Goal: Task Accomplishment & Management: Use online tool/utility

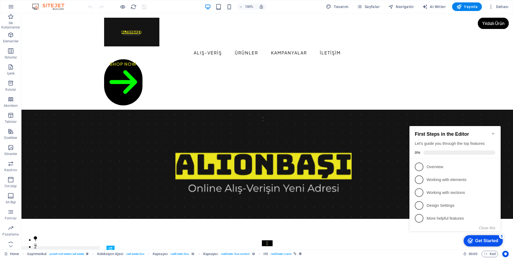
click at [494, 132] on icon "Minimize checklist" at bounding box center [493, 133] width 4 height 4
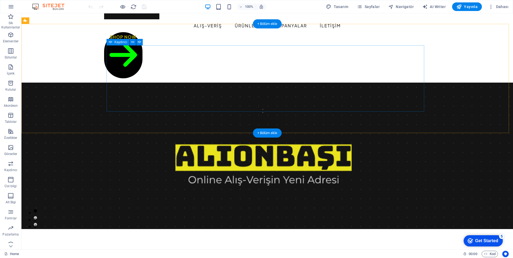
scroll to position [27, 0]
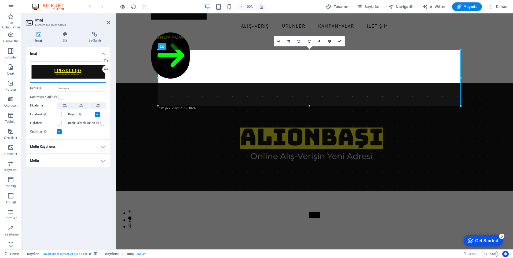
click at [66, 73] on div "Dosyaları buraya sürükleyin, dosyaları seçmek için tıklayın veya Dosyalardan ya…" at bounding box center [68, 71] width 76 height 21
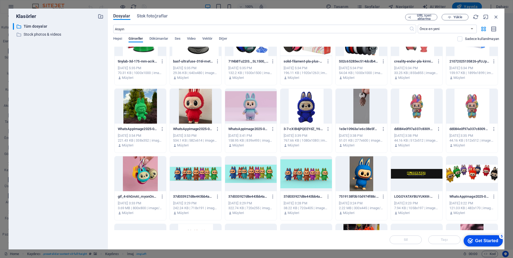
scroll to position [54, 0]
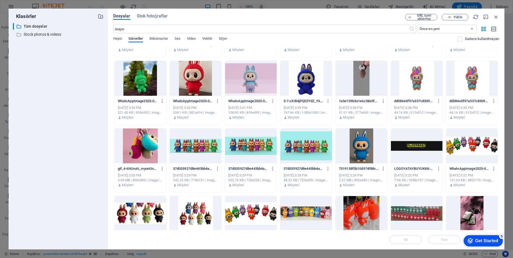
click at [208, 147] on div at bounding box center [195, 145] width 51 height 35
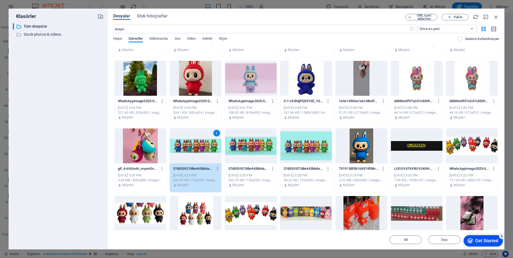
click at [208, 147] on div "1" at bounding box center [195, 145] width 51 height 35
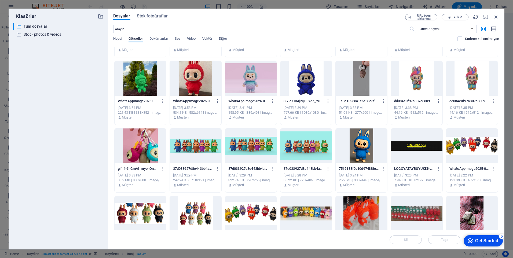
click at [208, 147] on div at bounding box center [195, 145] width 51 height 35
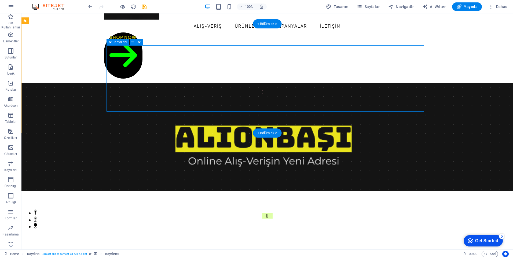
click at [262, 213] on button "Content Slider" at bounding box center [267, 216] width 11 height 6
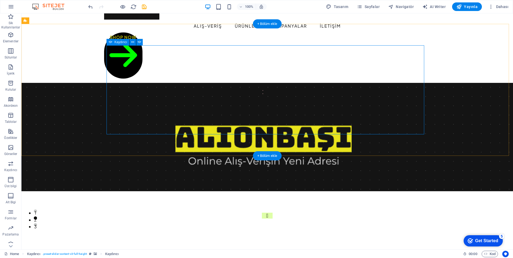
click at [262, 213] on button "Content Slider" at bounding box center [267, 216] width 11 height 6
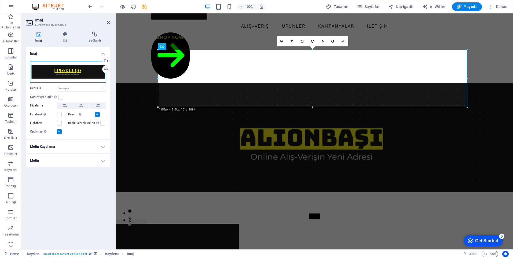
click at [71, 70] on div "Dosyaları buraya sürükleyin, dosyaları seçmek için tıklayın veya Dosyalardan ya…" at bounding box center [68, 71] width 76 height 21
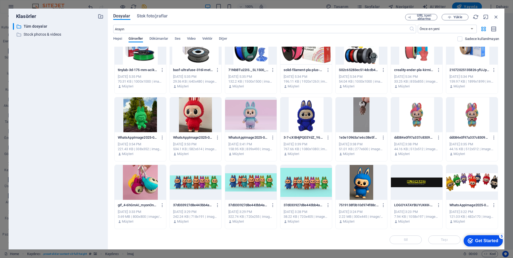
scroll to position [0, 0]
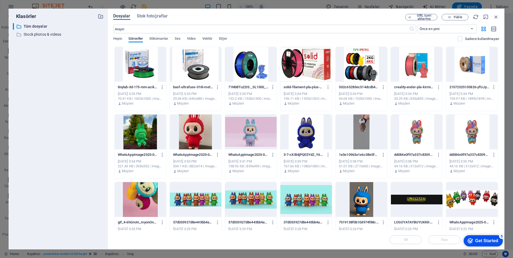
click at [476, 197] on div at bounding box center [471, 199] width 51 height 35
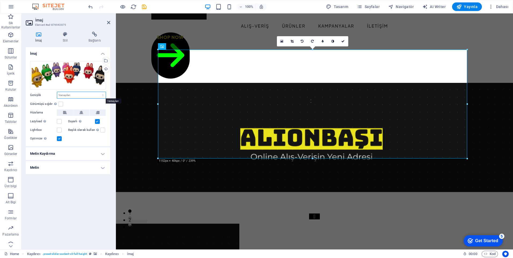
click at [103, 95] on select "Varsayılan otomatik px rem % em vh vw" at bounding box center [81, 95] width 49 height 6
click at [57, 92] on select "Varsayılan otomatik px rem % em vh vw" at bounding box center [81, 95] width 49 height 6
select select "DISABLED_OPTION_VALUE"
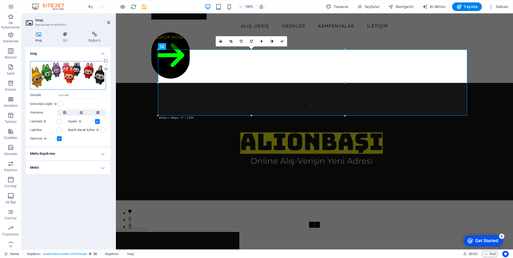
drag, startPoint x: 76, startPoint y: 77, endPoint x: 105, endPoint y: 81, distance: 29.2
click at [105, 81] on div "Dosyaları buraya sürükleyin, dosyaları seçmek için tıklayın veya Dosyalardan ya…" at bounding box center [68, 75] width 76 height 28
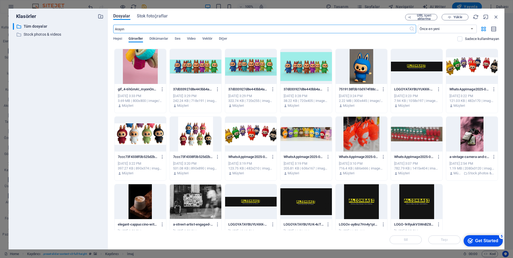
scroll to position [134, 0]
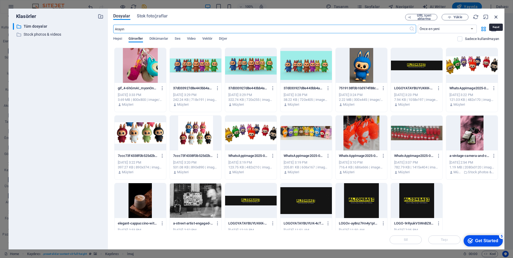
click at [495, 15] on icon "button" at bounding box center [496, 17] width 6 height 6
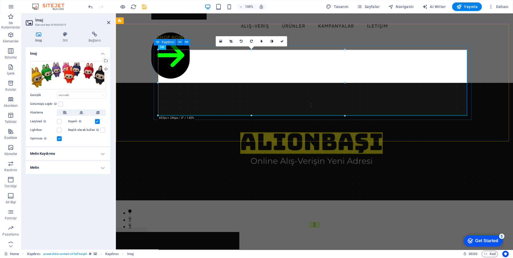
click at [309, 222] on button "Content Slider" at bounding box center [314, 225] width 11 height 6
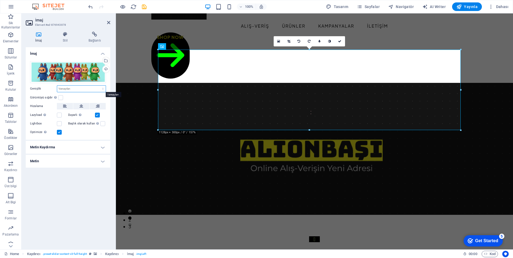
click at [103, 91] on select "Varsayılan otomatik px rem % em vh vw" at bounding box center [81, 89] width 49 height 6
click at [57, 86] on select "Varsayılan otomatik px rem % em vh vw" at bounding box center [81, 89] width 49 height 6
select select "DISABLED_OPTION_VALUE"
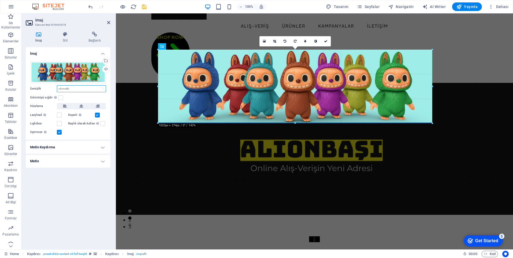
drag, startPoint x: 309, startPoint y: 130, endPoint x: 319, endPoint y: 124, distance: 11.5
type input "1014"
select select "px"
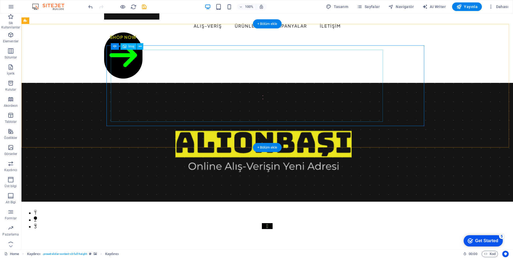
select select "px"
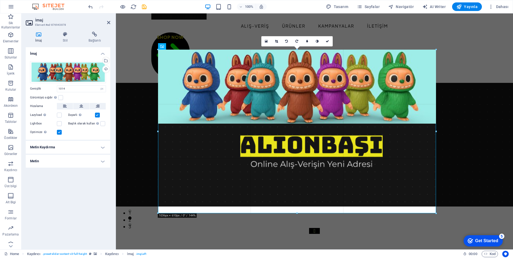
drag, startPoint x: 430, startPoint y: 86, endPoint x: 259, endPoint y: 131, distance: 176.4
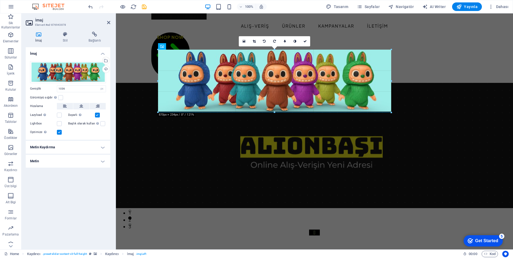
drag, startPoint x: 296, startPoint y: 124, endPoint x: 416, endPoint y: 113, distance: 120.6
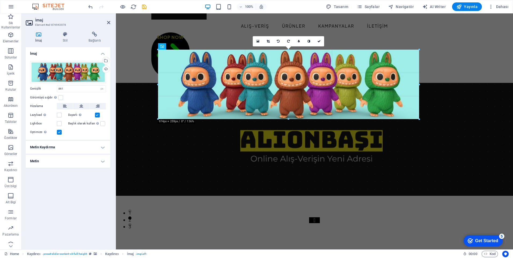
drag, startPoint x: 389, startPoint y: 81, endPoint x: 420, endPoint y: 79, distance: 30.9
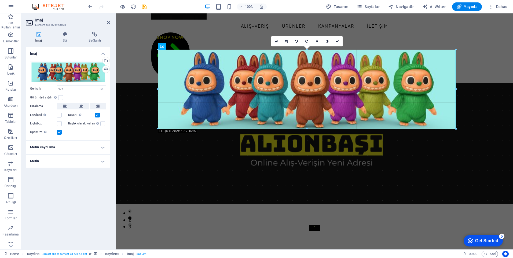
drag, startPoint x: 419, startPoint y: 84, endPoint x: 455, endPoint y: 84, distance: 36.5
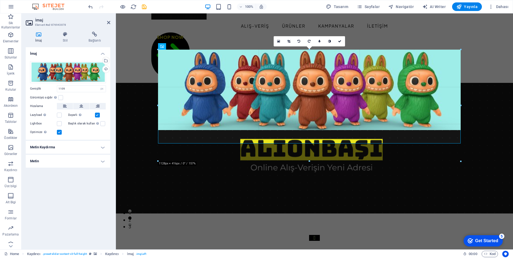
drag, startPoint x: 455, startPoint y: 89, endPoint x: 472, endPoint y: 89, distance: 17.2
type input "1128"
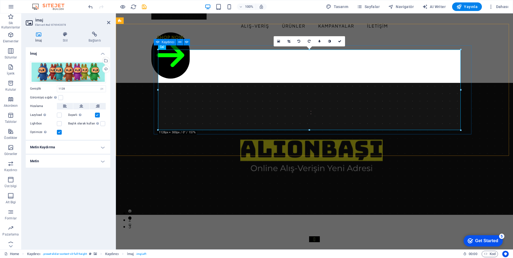
drag, startPoint x: 577, startPoint y: 102, endPoint x: 470, endPoint y: 90, distance: 107.5
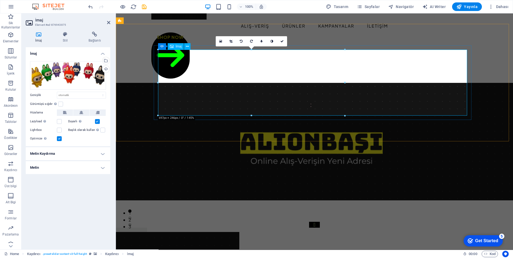
drag, startPoint x: 460, startPoint y: 95, endPoint x: 366, endPoint y: 83, distance: 95.4
drag, startPoint x: 461, startPoint y: 96, endPoint x: 368, endPoint y: 84, distance: 94.3
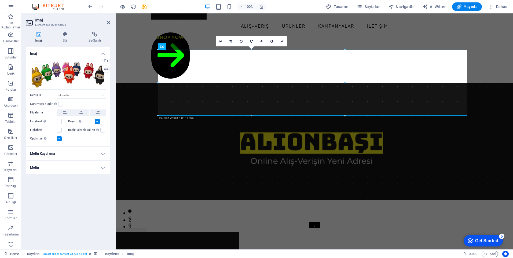
drag, startPoint x: 460, startPoint y: 129, endPoint x: 353, endPoint y: 118, distance: 108.1
click at [74, 97] on select "Varsayılan otomatik px rem % em vh vw" at bounding box center [81, 95] width 49 height 6
select select "vw"
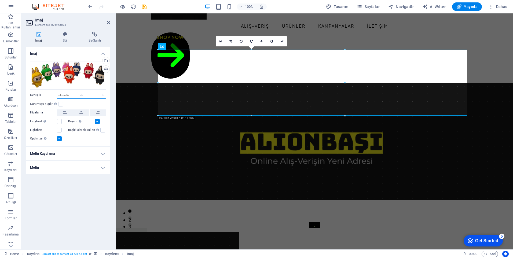
click at [98, 92] on select "Varsayılan otomatik px rem % em vh vw" at bounding box center [81, 95] width 49 height 6
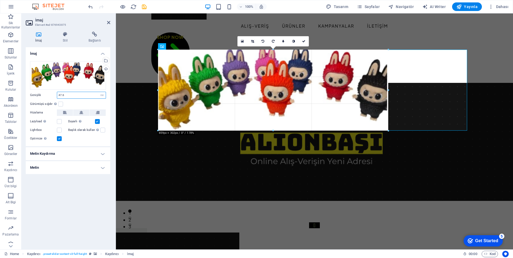
drag, startPoint x: 347, startPoint y: 84, endPoint x: 389, endPoint y: 89, distance: 42.6
type input "859"
select select "px"
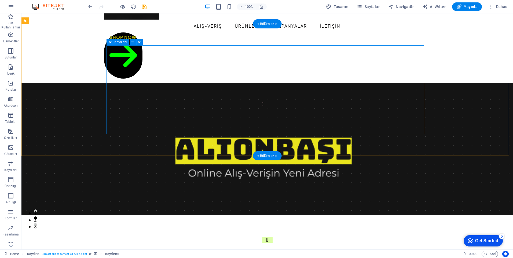
click at [262, 237] on button "Content Slider" at bounding box center [267, 240] width 11 height 6
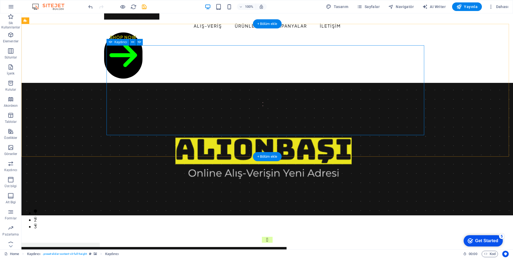
click at [262, 237] on button "Content Slider" at bounding box center [267, 240] width 11 height 6
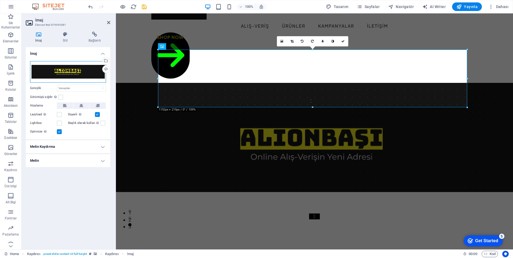
click at [78, 72] on div "Dosyaları buraya sürükleyin, dosyaları seçmek için tıklayın veya Dosyalardan ya…" at bounding box center [68, 71] width 76 height 21
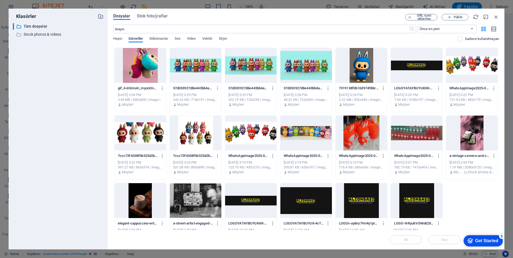
click at [314, 135] on div at bounding box center [305, 133] width 51 height 35
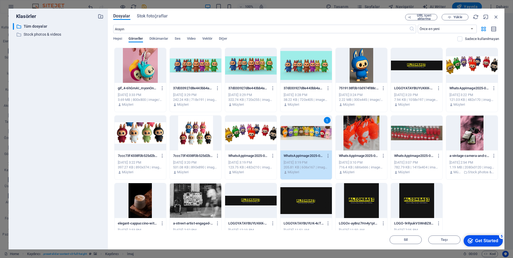
click at [314, 135] on div "1" at bounding box center [305, 133] width 51 height 35
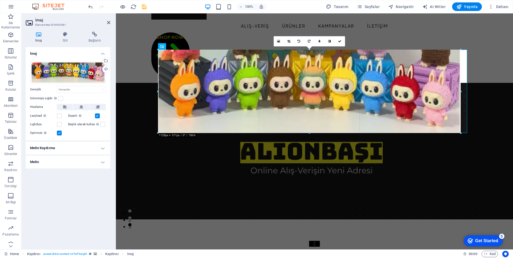
drag, startPoint x: 468, startPoint y: 135, endPoint x: 463, endPoint y: 131, distance: 6.9
type input "1128"
select select "px"
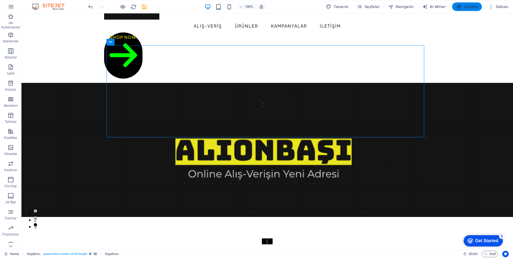
click at [466, 9] on span "Yayınla" at bounding box center [466, 6] width 21 height 5
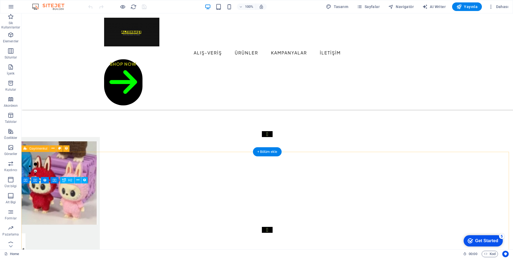
scroll to position [138, 0]
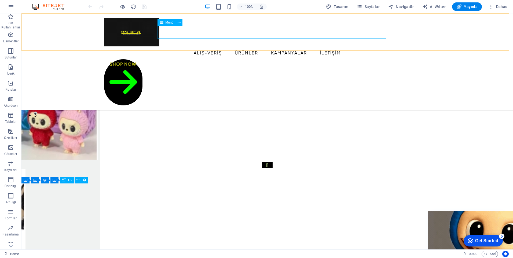
click at [247, 46] on nav "ALIŞ-VERİŞ ÜRÜNLER KAMPANYALAR İLETİŞİM" at bounding box center [267, 52] width 326 height 13
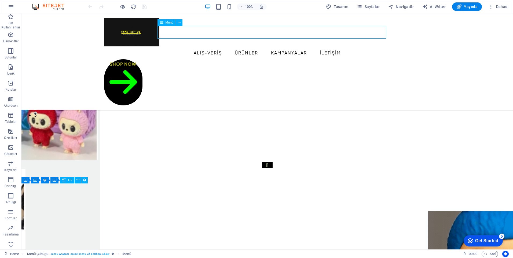
click at [247, 46] on nav "ALIŞ-VERİŞ ÜRÜNLER KAMPANYALAR İLETİŞİM" at bounding box center [267, 52] width 326 height 13
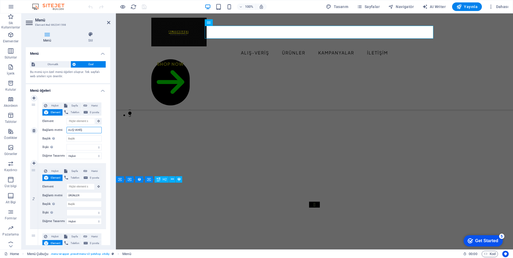
drag, startPoint x: 84, startPoint y: 131, endPoint x: 56, endPoint y: 133, distance: 27.7
click at [56, 133] on div "Hiçbiri Sayfa Harici Element Telefon E-posta Sayfa Home Legal Notice Privacy Su…" at bounding box center [71, 126] width 59 height 48
type input "KAMP"
select select
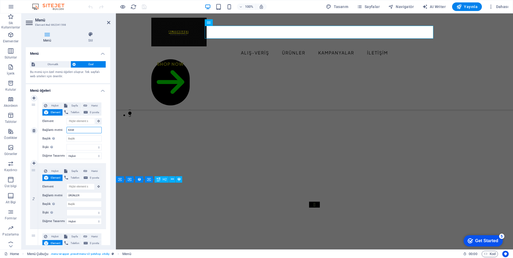
select select
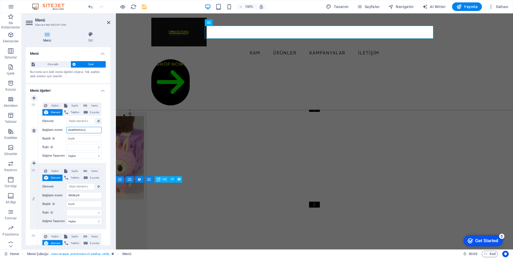
type input "KAMPANYALAR"
select select
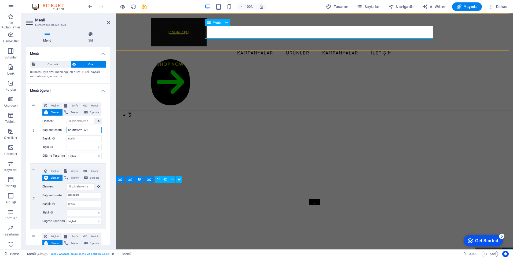
type input "KAMPANYALAR"
click at [358, 46] on nav "KAMPANYALAR ÜRÜNLER KAMPANYALAR İLETİŞİM" at bounding box center [314, 52] width 326 height 13
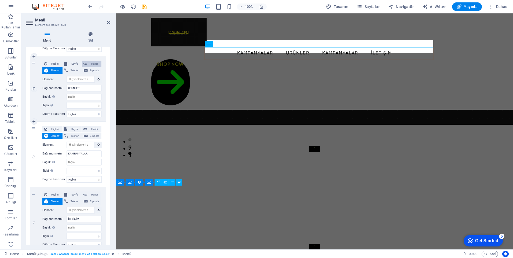
scroll to position [98, 0]
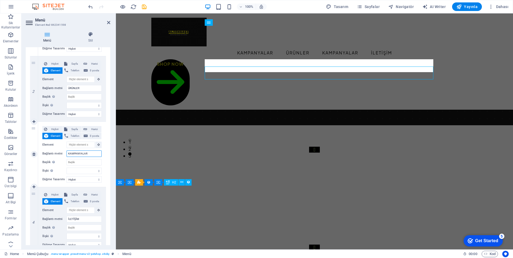
drag, startPoint x: 91, startPoint y: 154, endPoint x: 42, endPoint y: 152, distance: 49.1
click at [42, 152] on div "Hiçbiri Sayfa Harici Element Telefon E-posta Sayfa Home Legal Notice Privacy Su…" at bounding box center [72, 154] width 68 height 65
type input "İLETİ"
select select
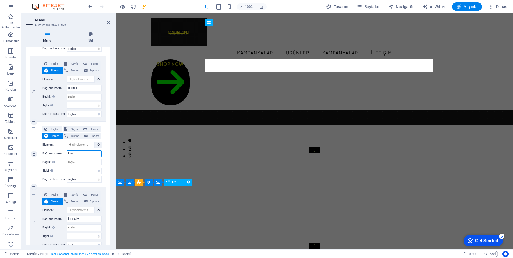
select select
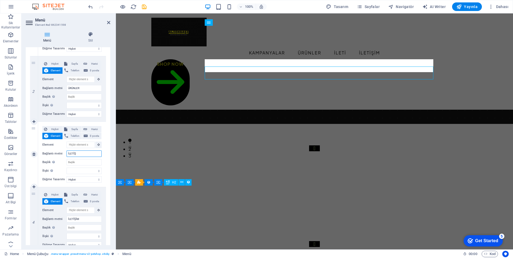
type input "İLETİŞİ"
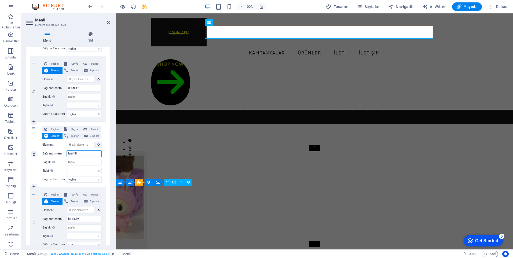
select select
type input "İLETİŞİM"
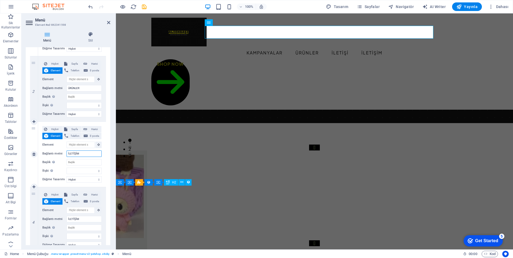
select select
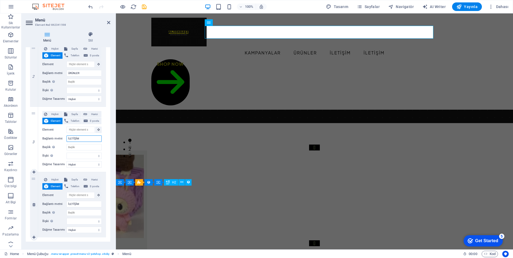
scroll to position [130, 0]
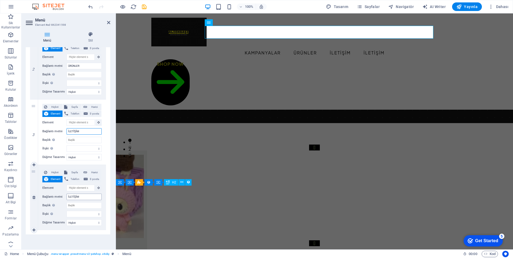
type input "İLETİŞİM"
drag, startPoint x: 80, startPoint y: 197, endPoint x: 44, endPoint y: 197, distance: 36.5
click at [44, 197] on div "Bağlantı metni İLETİŞİM" at bounding box center [71, 197] width 59 height 6
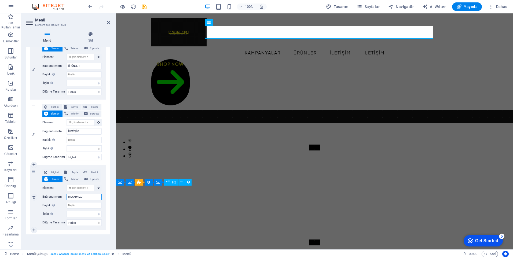
type input "HAKKIMIZDA"
select select
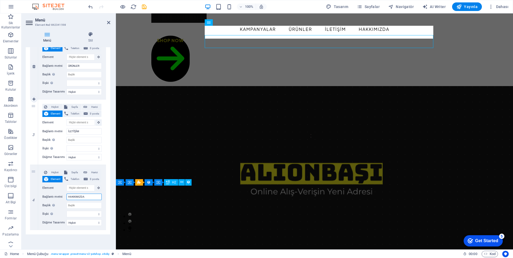
scroll to position [60, 0]
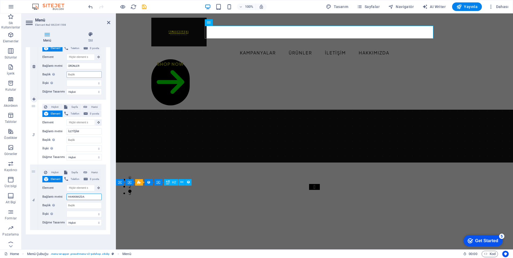
type input "HAKKIMIZDA"
click at [81, 76] on input "Başlık Ek bağlantı tanımının bağlantı metniyle aynı olmaması gerekir. Başlık, g…" at bounding box center [83, 74] width 35 height 6
click at [83, 83] on select "alternate oluşturan bookmark harici yardım lisans ileri nofollow noreferrer noo…" at bounding box center [83, 83] width 35 height 6
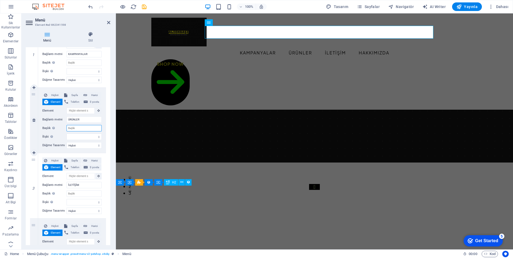
click at [84, 128] on input "Başlık Ek bağlantı tanımının bağlantı metniyle aynı olmaması gerekir. Başlık, g…" at bounding box center [83, 128] width 35 height 6
type input "ANAHTARL"
select select
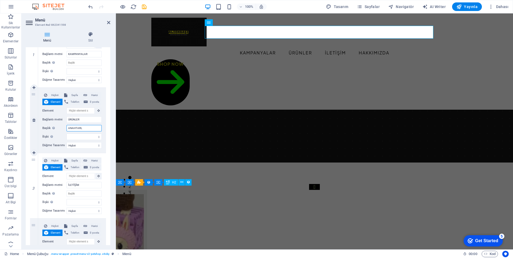
select select
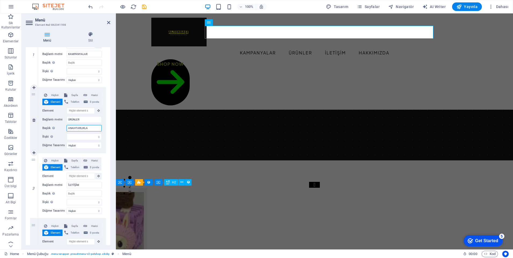
type input "ANAHTARLIKLAR"
select select
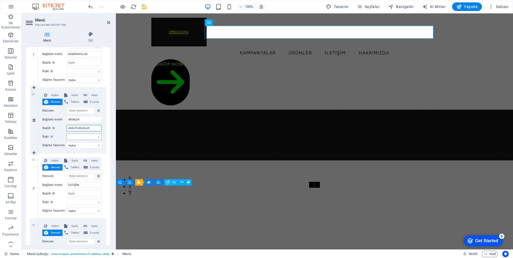
type input "ANAHTARLIKLAR"
click at [97, 136] on select "alternate oluşturan bookmark harici yardım lisans ileri nofollow noreferrer noo…" at bounding box center [83, 137] width 35 height 6
click at [53, 146] on label "Düğme Tasarımı" at bounding box center [54, 145] width 24 height 6
click at [66, 146] on select "Hiçbiri Varsayılan Birincil İkincil" at bounding box center [83, 145] width 35 height 6
click at [91, 147] on select "Hiçbiri Varsayılan Birincil İkincil" at bounding box center [83, 145] width 35 height 6
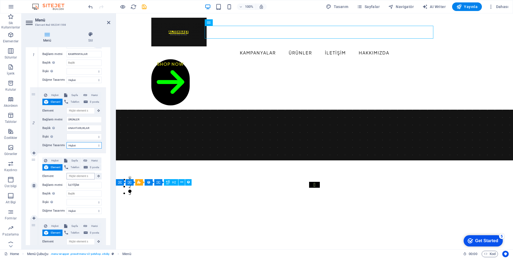
select select "secondary"
click at [66, 142] on select "Hiçbiri Varsayılan Birincil İkincil" at bounding box center [83, 145] width 35 height 6
select select
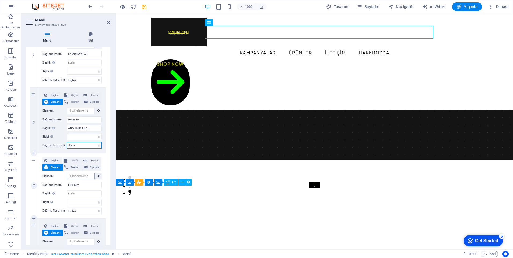
select select
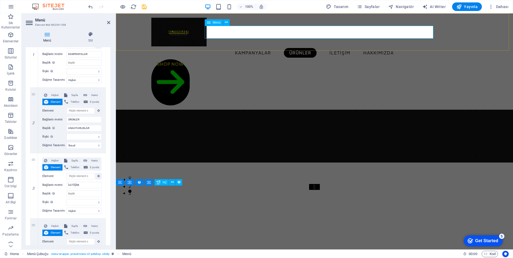
click at [310, 46] on nav "KAMPANYALAR ÜRÜNLER İLETİŞİM HAKKIMIZDA" at bounding box center [314, 52] width 326 height 13
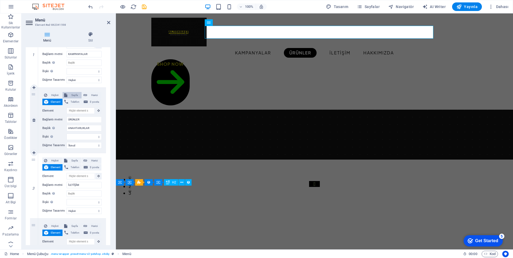
click at [76, 95] on span "Sayfa" at bounding box center [74, 95] width 11 height 6
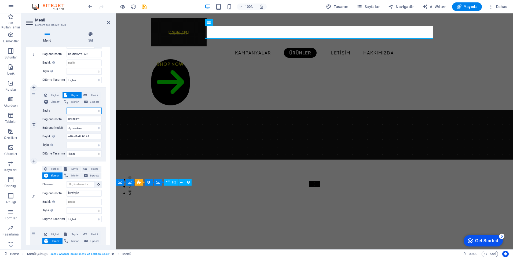
select select
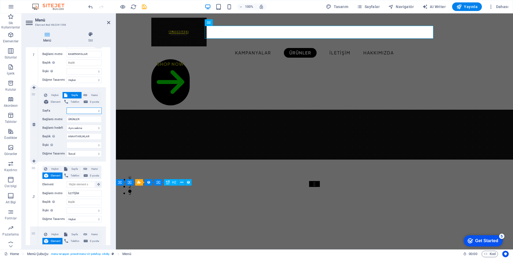
click at [83, 112] on select "Home Legal Notice Privacy Subpage" at bounding box center [83, 111] width 35 height 6
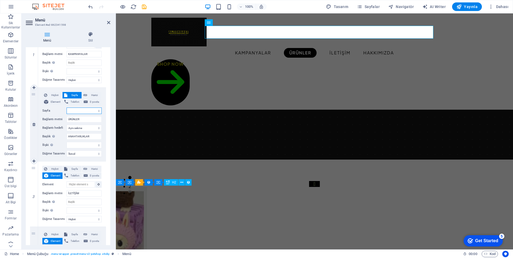
click at [83, 112] on select "Home Legal Notice Privacy Subpage" at bounding box center [83, 111] width 35 height 6
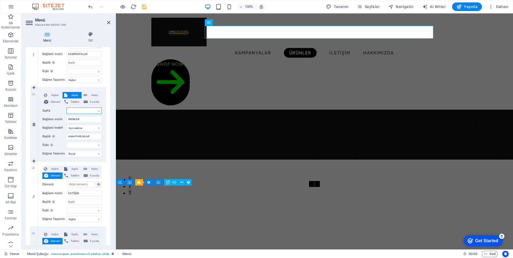
click at [83, 112] on select "Home Legal Notice Privacy Subpage" at bounding box center [83, 111] width 35 height 6
click at [55, 112] on label "Sayfa" at bounding box center [54, 111] width 24 height 6
click at [66, 112] on select "Home Legal Notice Privacy Subpage" at bounding box center [83, 111] width 35 height 6
select select
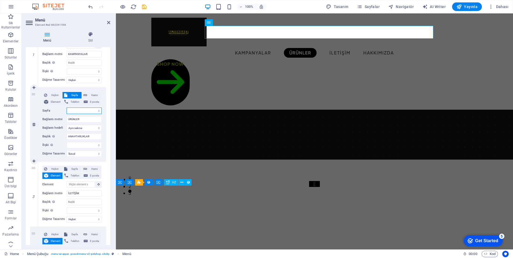
select select
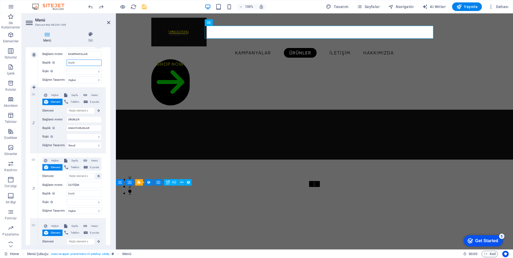
click at [75, 63] on input "Başlık Ek bağlantı tanımının bağlantı metniyle aynı olmaması gerekir. Başlık, g…" at bounding box center [83, 63] width 35 height 6
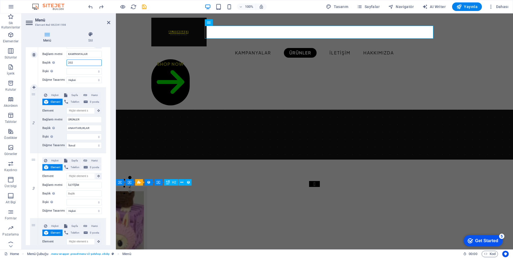
type input "2025"
select select
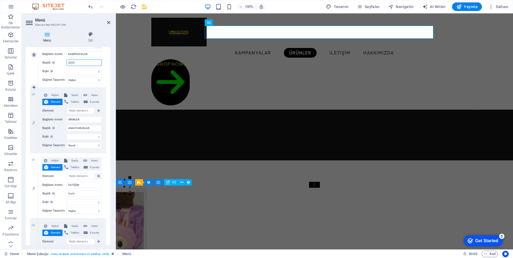
type input "2025"
select select
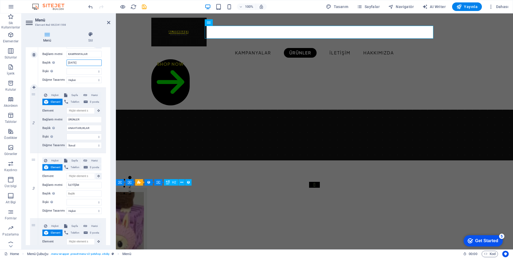
type input "2025 EKİM"
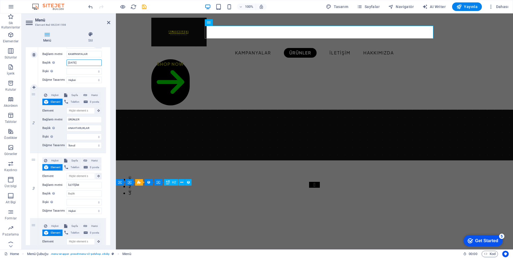
select select
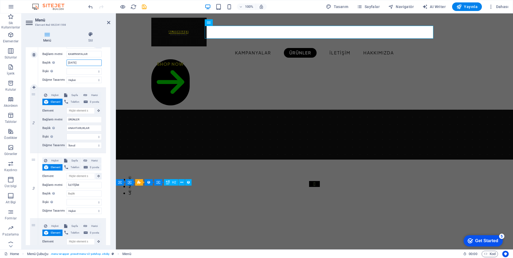
type input "2025 EKİM"
select select
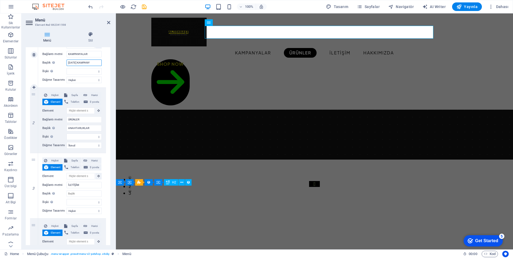
type input "2025 EKİM KAMPANYA"
select select
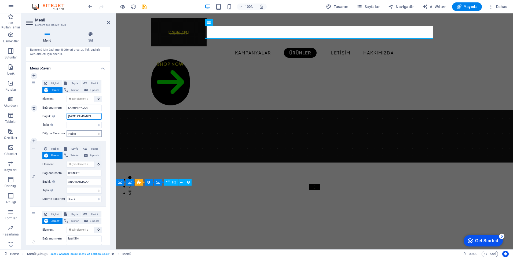
type input "2025 EKİM KAMPANYA"
click at [80, 133] on select "Hiçbiri Varsayılan Birincil İkincil" at bounding box center [83, 133] width 35 height 6
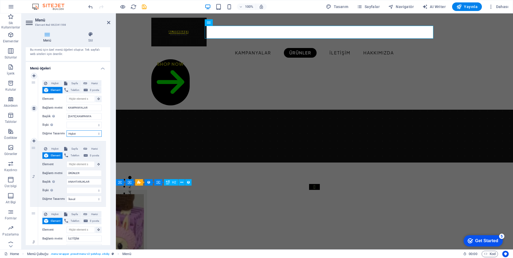
select select "secondary"
click at [66, 130] on select "Hiçbiri Varsayılan Birincil İkincil" at bounding box center [83, 133] width 35 height 6
select select
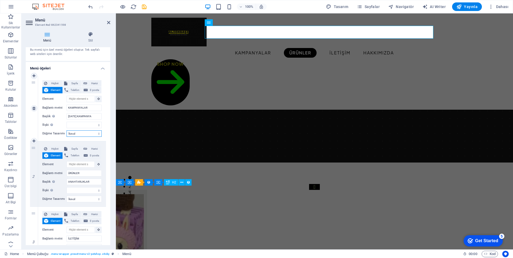
select select
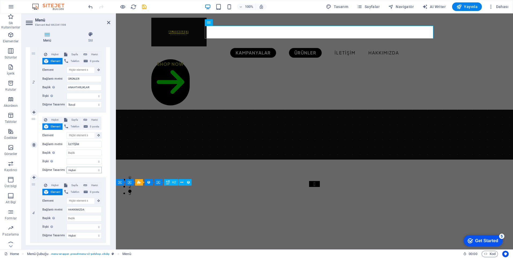
scroll to position [130, 0]
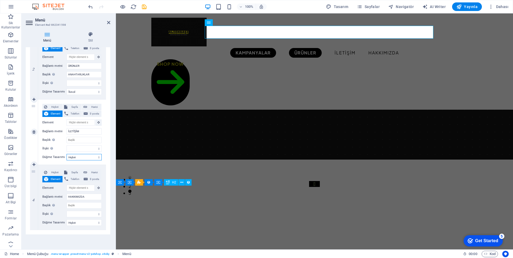
click at [83, 158] on select "Hiçbiri Varsayılan Birincil İkincil" at bounding box center [83, 157] width 35 height 6
click at [80, 140] on input "Başlık Ek bağlantı tanımının bağlantı metniyle aynı olmaması gerekir. Başlık, g…" at bounding box center [83, 140] width 35 height 6
type input "SOSYAL"
select select
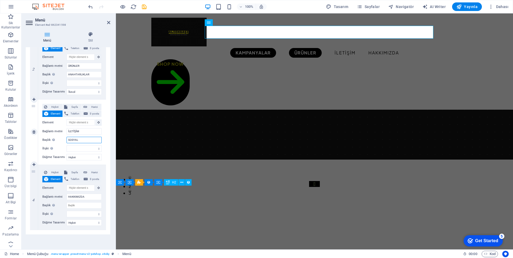
select select
type input "SOSYAL M"
select select
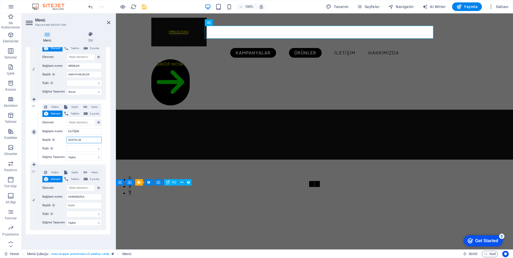
select select
type input "SOSYAL MEDYA"
select select
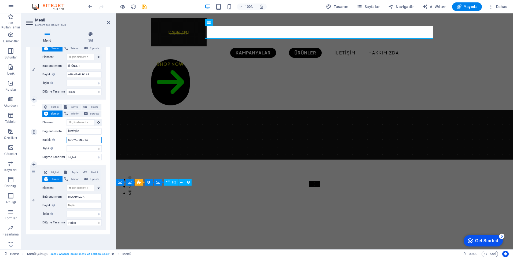
select select
type input "SOSYAL MEDYALARIMIZ"
select select
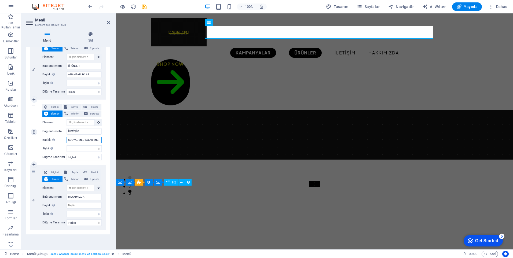
select select
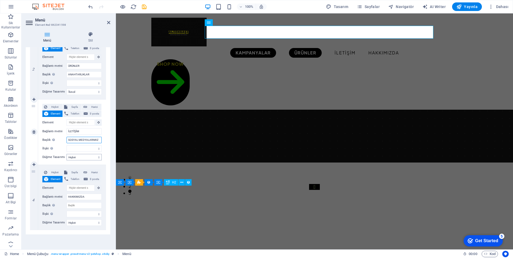
type input "SOSYAL MEDYALARIMIZ"
click at [82, 156] on select "Hiçbiri Varsayılan Birincil İkincil" at bounding box center [83, 157] width 35 height 6
select select "secondary"
click at [66, 154] on select "Hiçbiri Varsayılan Birincil İkincil" at bounding box center [83, 157] width 35 height 6
select select
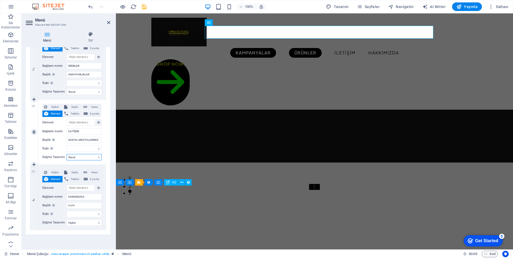
select select
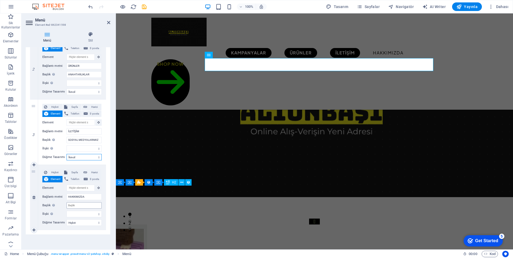
scroll to position [60, 0]
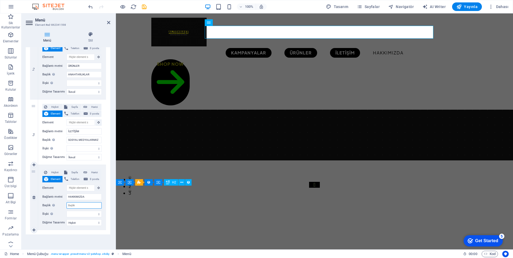
click at [80, 206] on input "Başlık Ek bağlantı tanımının bağlantı metniyle aynı olmaması gerekir. Başlık, g…" at bounding box center [83, 205] width 35 height 6
type input "FİRM"
select select
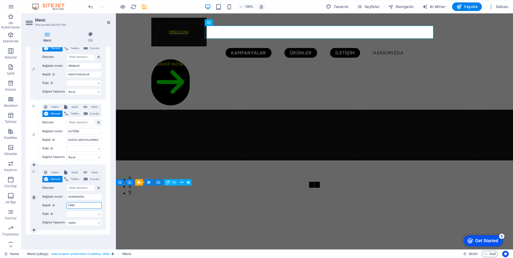
select select
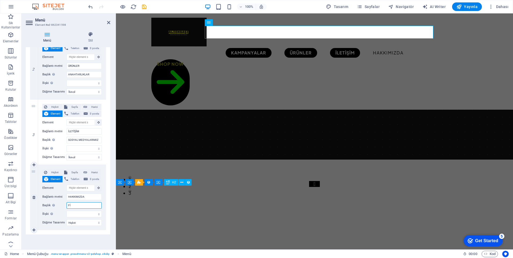
type input "F"
select select
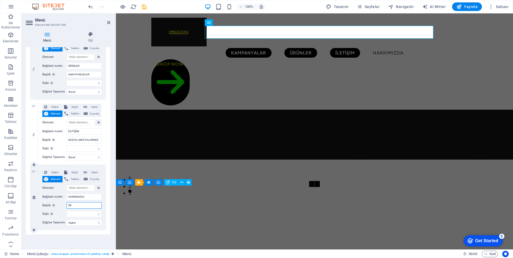
type input "ÜRÜ"
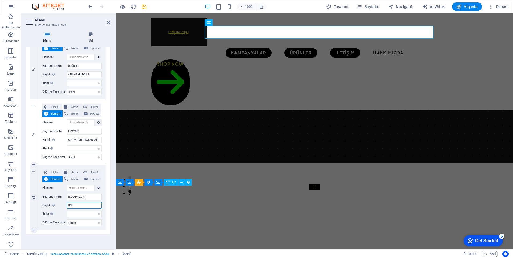
select select
type input "ÜRÜN"
select select
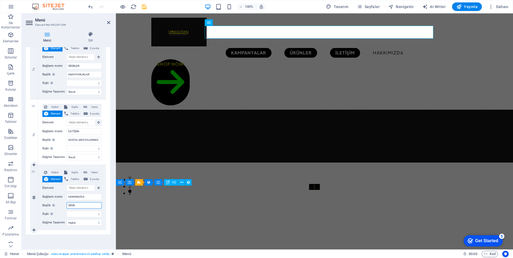
select select
type input "ÜRÜNLE"
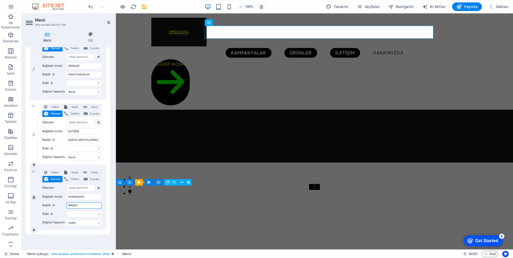
select select
type input "ÜRÜN"
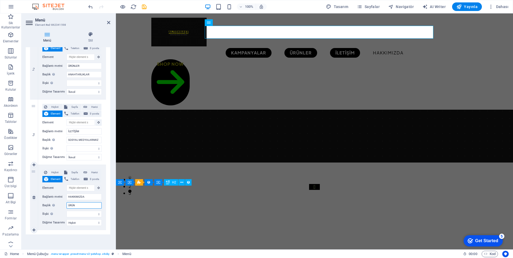
select select
type input "ÜRÜN H"
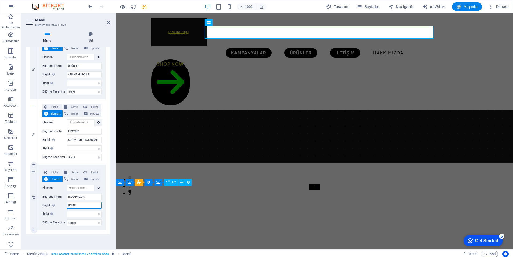
select select
type input "ÜRÜN HAKKIM"
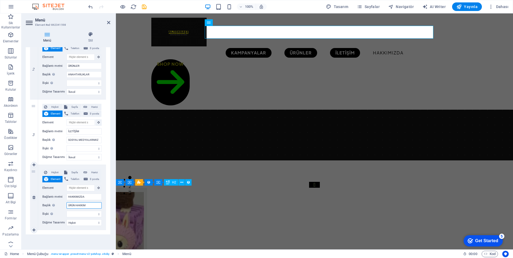
select select
type input "ÜRÜN HAKKINDA"
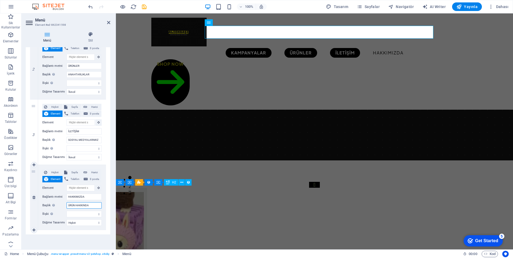
select select
type input "ÜRÜN HAKKINDA"
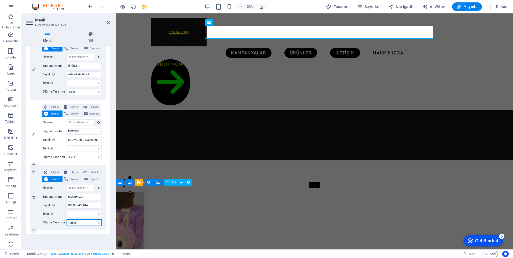
click at [81, 221] on select "Hiçbiri Varsayılan Birincil İkincil" at bounding box center [83, 222] width 35 height 6
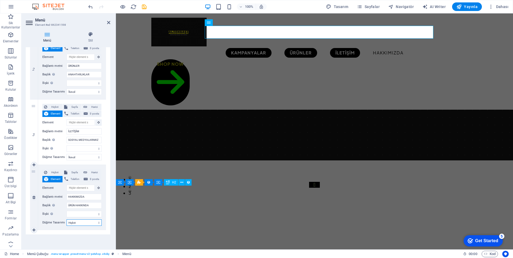
select select "secondary"
click at [66, 219] on select "Hiçbiri Varsayılan Birincil İkincil" at bounding box center [83, 222] width 35 height 6
select select
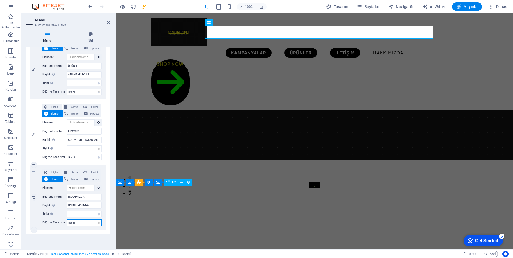
select select
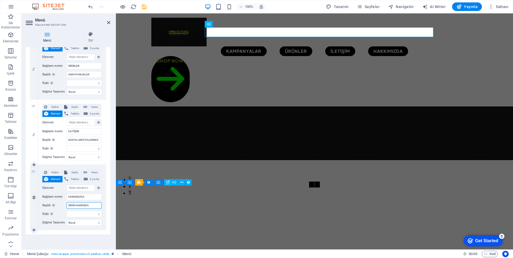
click at [75, 206] on input "ÜRÜN HAKKINDA" at bounding box center [83, 205] width 35 height 6
type input "ÜRÜNLER HAKKINDA"
select select
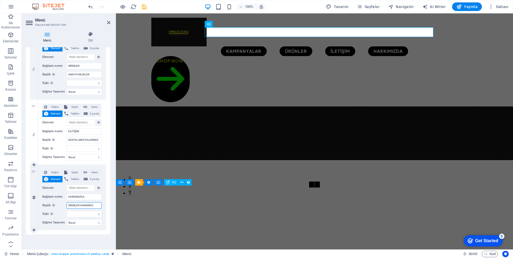
select select
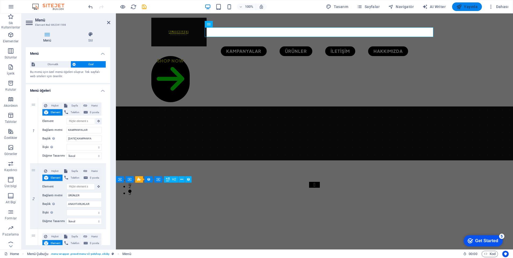
type input "ÜRÜNLER HAKKINDA"
click at [466, 7] on span "Yayınla" at bounding box center [466, 6] width 21 height 5
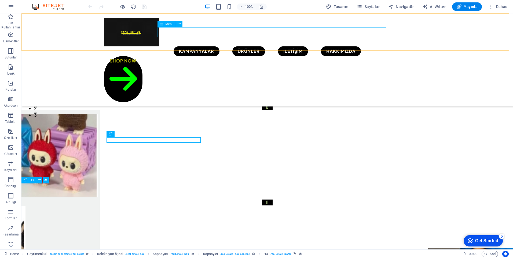
click at [256, 46] on nav "KAMPANYALAR ÜRÜNLER İLETİŞİM HAKKIMIZDA" at bounding box center [267, 51] width 326 height 10
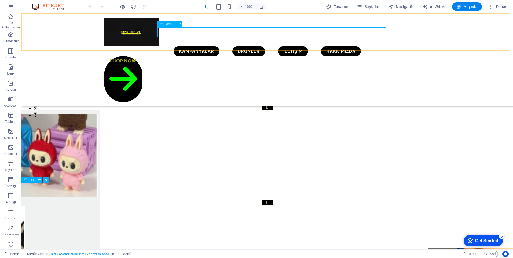
click at [209, 46] on nav "KAMPANYALAR ÜRÜNLER İLETİŞİM HAKKIMIZDA" at bounding box center [267, 51] width 326 height 10
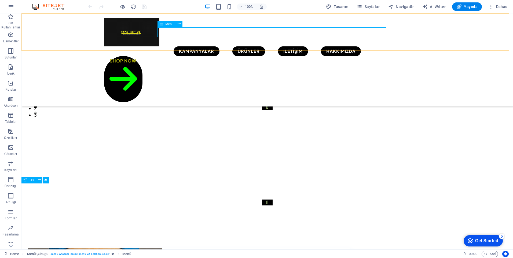
click at [256, 46] on nav "KAMPANYALAR ÜRÜNLER İLETİŞİM HAKKIMIZDA" at bounding box center [267, 51] width 326 height 10
click at [294, 46] on nav "KAMPANYALAR ÜRÜNLER İLETİŞİM HAKKIMIZDA" at bounding box center [267, 51] width 326 height 10
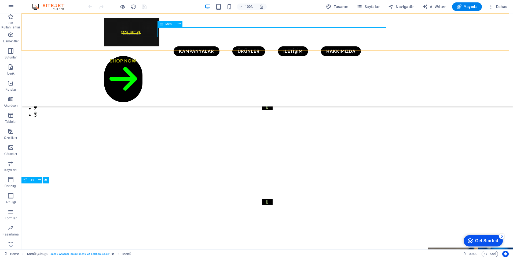
click at [340, 46] on nav "KAMPANYALAR ÜRÜNLER İLETİŞİM HAKKIMIZDA" at bounding box center [267, 51] width 326 height 10
click at [401, 56] on div "Shop Now" at bounding box center [267, 79] width 326 height 46
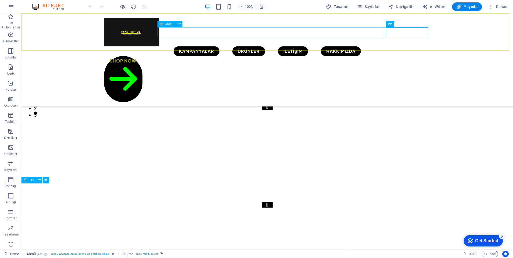
click at [246, 46] on nav "KAMPANYALAR ÜRÜNLER İLETİŞİM HAKKIMIZDA" at bounding box center [267, 51] width 326 height 10
select select
select select "secondary"
select select
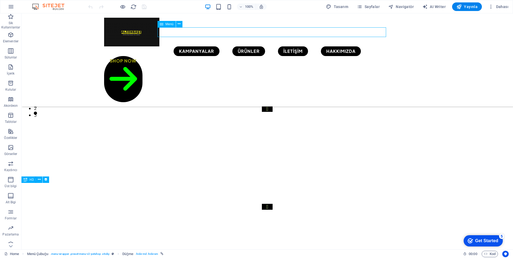
select select "secondary"
select select
select select "secondary"
select select
select select "secondary"
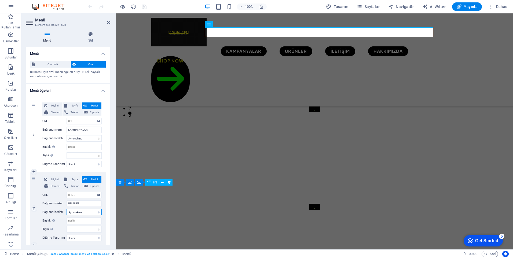
click at [88, 213] on select "Yeni sekme Aynı sekme Kaplama" at bounding box center [83, 212] width 35 height 6
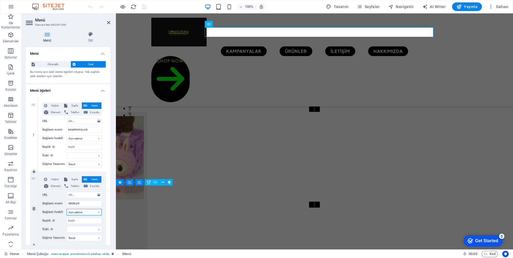
select select "blank"
click at [66, 209] on select "Yeni sekme Aynı sekme Kaplama" at bounding box center [83, 212] width 35 height 6
select select
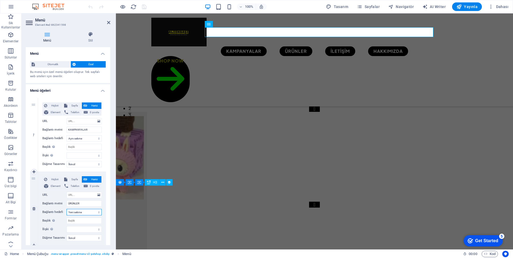
select select
click at [88, 138] on select "Yeni sekme Aynı sekme Kaplama" at bounding box center [83, 138] width 35 height 6
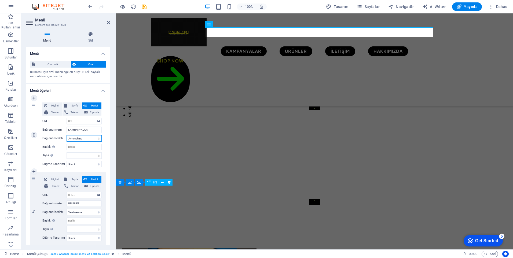
select select "blank"
click at [66, 135] on select "Yeni sekme Aynı sekme Kaplama" at bounding box center [83, 138] width 35 height 6
select select
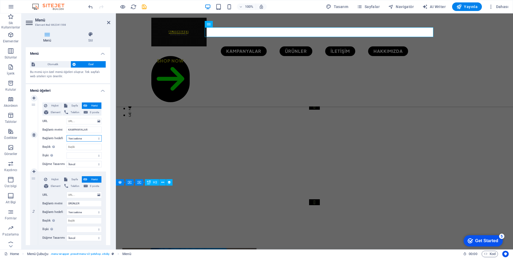
select select
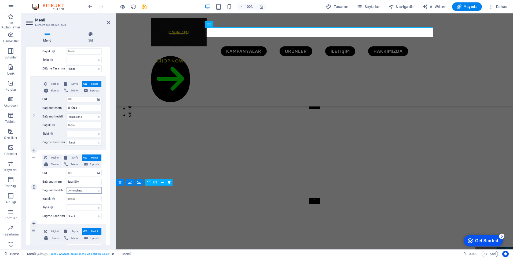
scroll to position [107, 0]
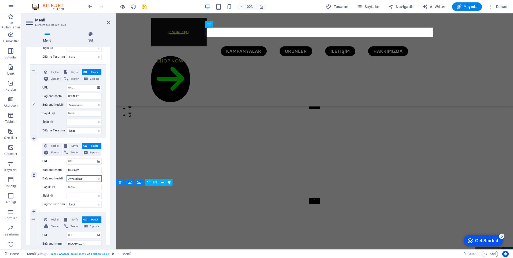
click at [89, 180] on select "Yeni sekme Aynı sekme Kaplama" at bounding box center [83, 178] width 35 height 6
select select "blank"
click at [66, 175] on select "Yeni sekme Aynı sekme Kaplama" at bounding box center [83, 178] width 35 height 6
select select
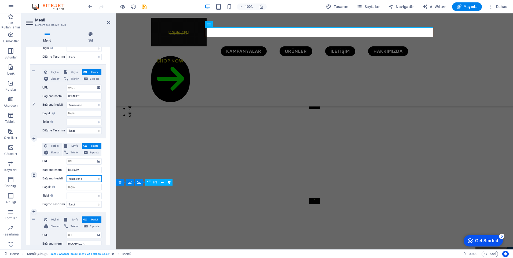
select select
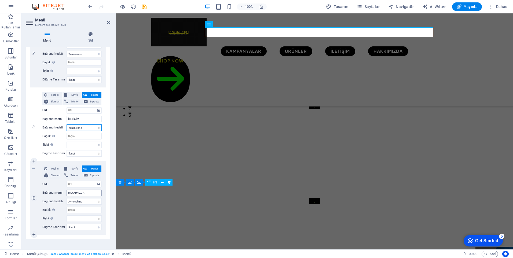
scroll to position [163, 0]
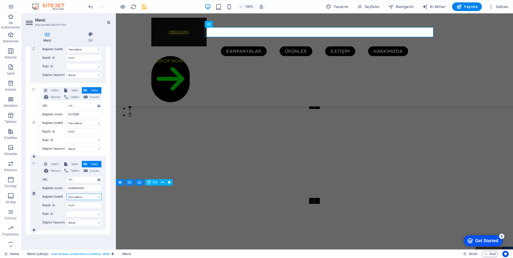
click at [87, 197] on select "Yeni sekme Aynı sekme Kaplama" at bounding box center [83, 197] width 35 height 6
select select "blank"
click at [66, 194] on select "Yeni sekme Aynı sekme Kaplama" at bounding box center [83, 197] width 35 height 6
select select
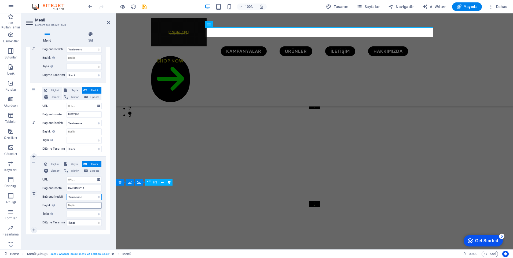
select select
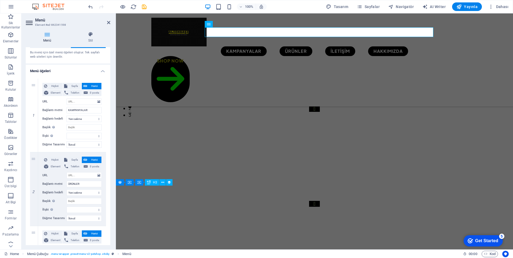
scroll to position [0, 0]
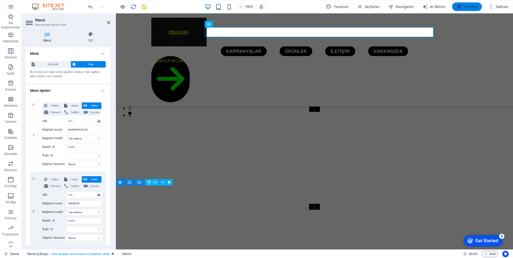
click at [472, 8] on span "Yayınla" at bounding box center [466, 6] width 21 height 5
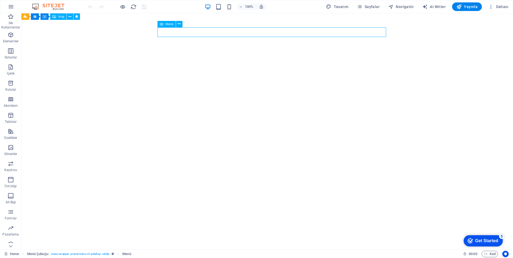
select select "secondary"
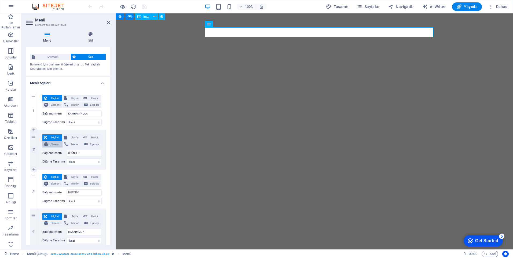
scroll to position [15, 0]
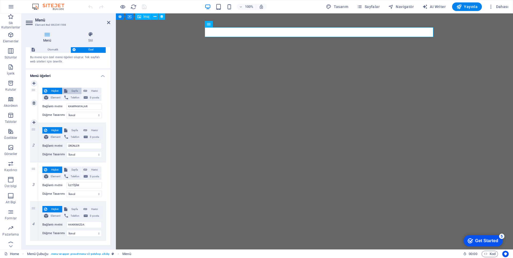
click at [66, 92] on icon at bounding box center [65, 91] width 3 height 6
select select
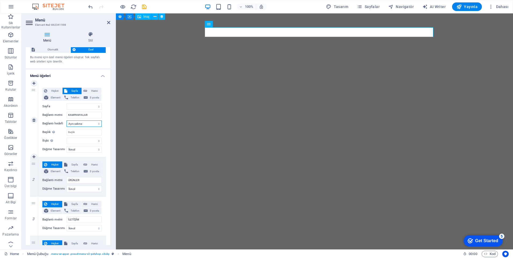
click at [85, 124] on select "Yeni sekme Aynı sekme Kaplama" at bounding box center [83, 123] width 35 height 6
click at [33, 137] on div "1" at bounding box center [34, 119] width 8 height 73
select select
click at [82, 132] on input "Başlık Ek bağlantı tanımının bağlantı metniyle aynı olmaması gerekir. Başlık, g…" at bounding box center [83, 132] width 35 height 6
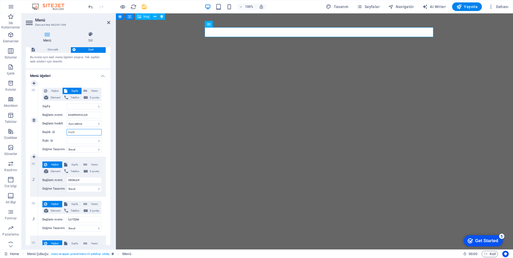
type input "[DATE] KAMPANYA"
select select
click at [81, 124] on select "Yeni sekme Aynı sekme Kaplama" at bounding box center [83, 123] width 35 height 6
select select "blank"
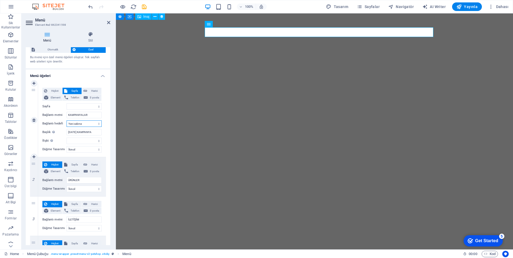
click at [66, 120] on select "Yeni sekme Aynı sekme Kaplama" at bounding box center [83, 123] width 35 height 6
select select
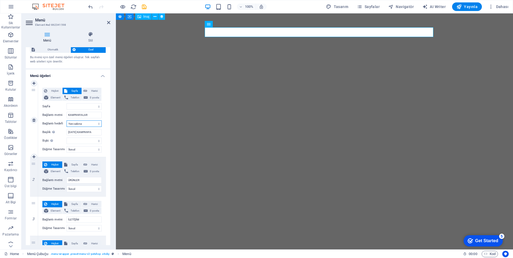
select select
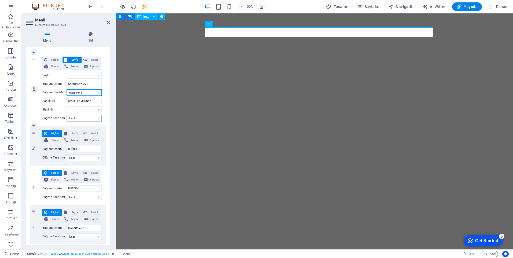
scroll to position [49, 0]
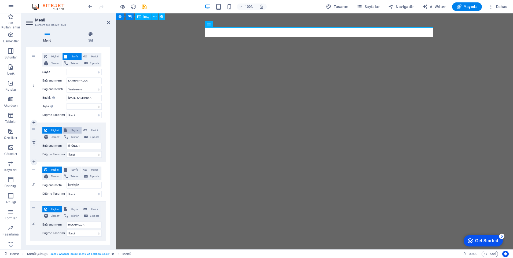
click at [69, 130] on span "Sayfa" at bounding box center [74, 130] width 11 height 6
select select
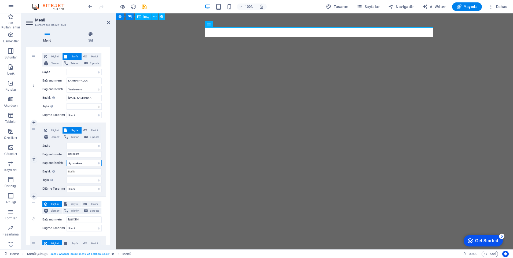
click at [80, 164] on select "Yeni sekme Aynı sekme Kaplama" at bounding box center [83, 163] width 35 height 6
select select "blank"
click at [66, 160] on select "Yeni sekme Aynı sekme Kaplama" at bounding box center [83, 163] width 35 height 6
select select
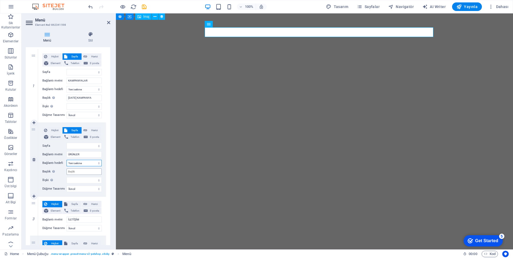
select select
click at [85, 173] on input "Başlık Ek bağlantı tanımının bağlantı metniyle aynı olmaması gerekir. Başlık, g…" at bounding box center [83, 171] width 35 height 6
type input "ANAHTARLIKLAR"
select select
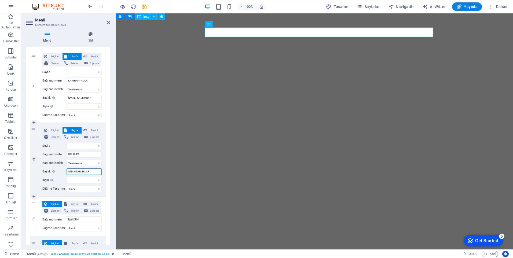
select select
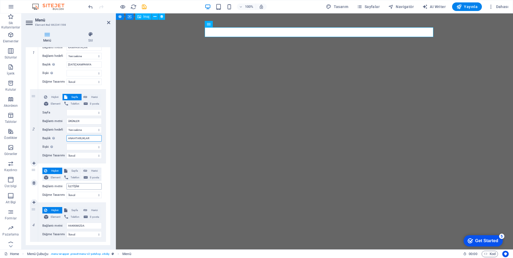
scroll to position [83, 0]
click at [72, 169] on span "Sayfa" at bounding box center [74, 170] width 11 height 6
select select
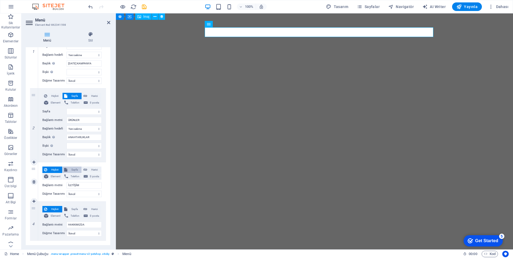
select select
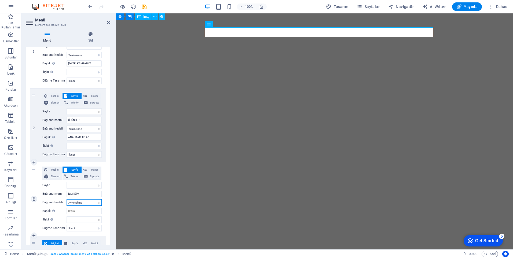
click at [81, 203] on select "Yeni sekme Aynı sekme Kaplama" at bounding box center [83, 202] width 35 height 6
select select "blank"
click at [66, 199] on select "Yeni sekme Aynı sekme Kaplama" at bounding box center [83, 202] width 35 height 6
select select
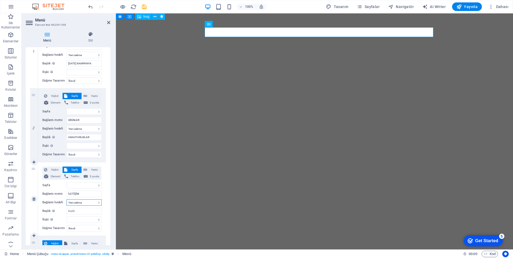
select select
click at [81, 210] on input "Başlık Ek bağlantı tanımının bağlantı metniyle aynı olmaması gerekir. Başlık, g…" at bounding box center [83, 211] width 35 height 6
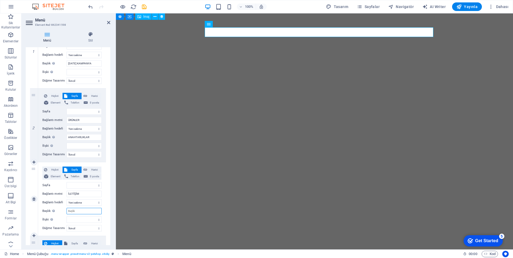
type input "SOSYAL MEDYALARIMIZ"
select select
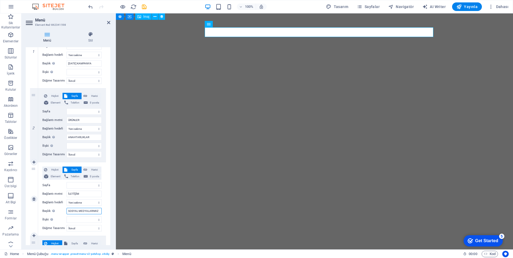
select select
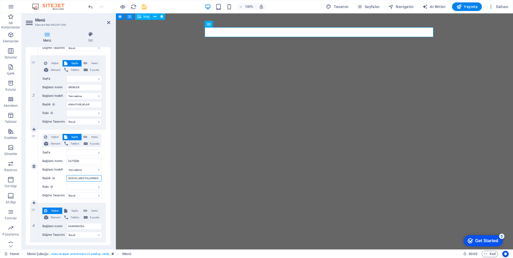
scroll to position [118, 0]
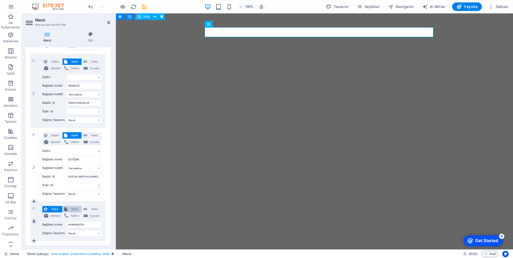
click at [75, 208] on span "Sayfa" at bounding box center [74, 209] width 11 height 6
select select
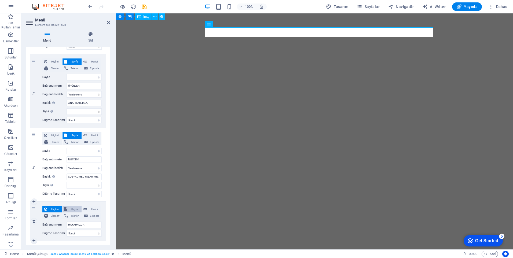
select select
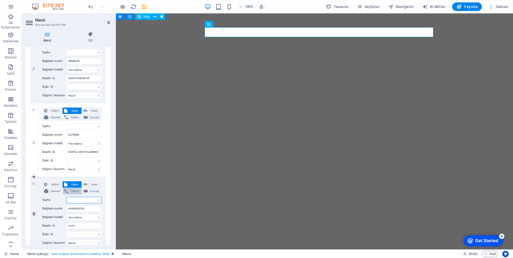
scroll to position [163, 0]
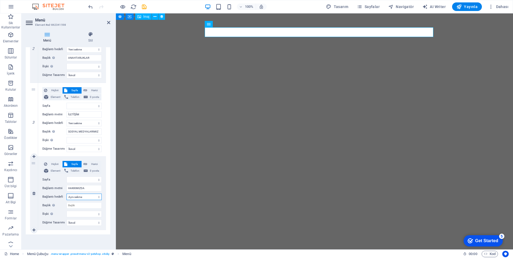
click at [82, 198] on select "Yeni sekme Aynı sekme Kaplama" at bounding box center [83, 197] width 35 height 6
select select "blank"
click at [66, 194] on select "Yeni sekme Aynı sekme Kaplama" at bounding box center [83, 197] width 35 height 6
select select
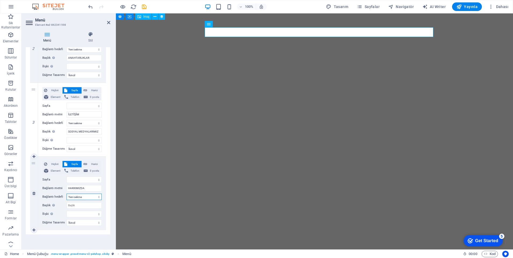
select select
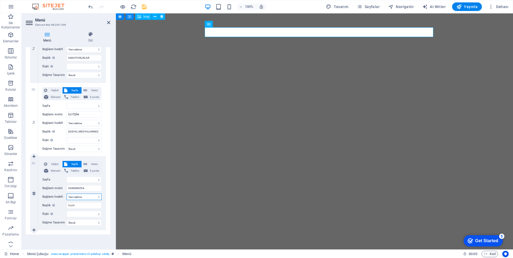
select select
click at [83, 207] on input "Başlık Ek bağlantı tanımının bağlantı metniyle aynı olmaması gerekir. Başlık, g…" at bounding box center [83, 205] width 35 height 6
type input "ÜRÜNLER HAKKINDA"
select select
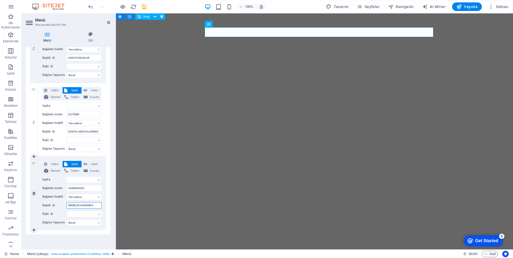
select select
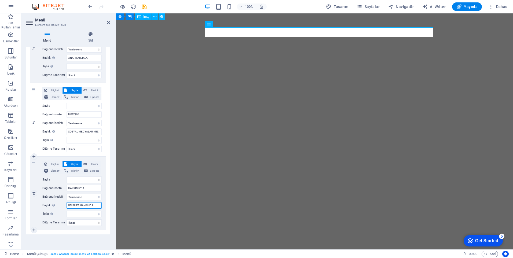
select select
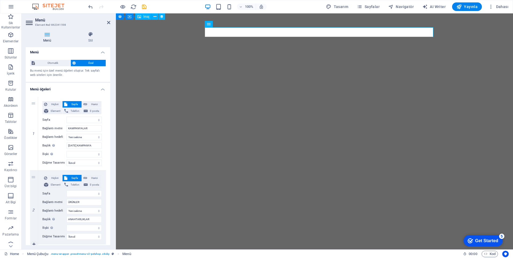
scroll to position [0, 0]
click at [465, 8] on span "Yayınla" at bounding box center [466, 6] width 21 height 5
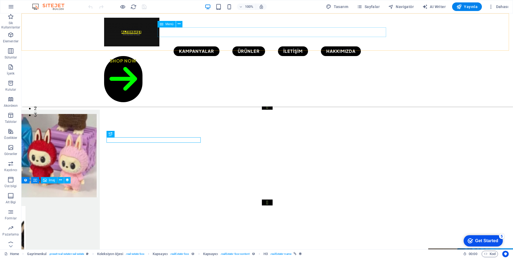
click at [201, 46] on nav "KAMPANYALAR ÜRÜNLER İLETİŞİM HAKKIMIZDA" at bounding box center [267, 51] width 326 height 10
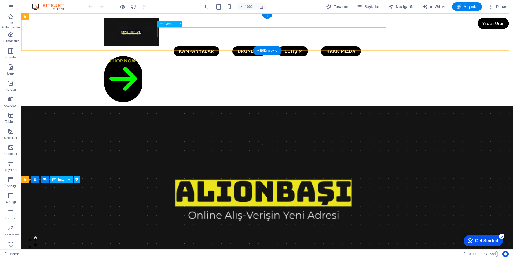
click at [216, 46] on nav "KAMPANYALAR ÜRÜNLER İLETİŞİM HAKKIMIZDA" at bounding box center [267, 51] width 326 height 10
click at [262, 46] on nav "KAMPANYALAR ÜRÜNLER İLETİŞİM HAKKIMIZDA" at bounding box center [267, 51] width 326 height 10
click at [301, 46] on nav "KAMPANYALAR ÜRÜNLER İLETİŞİM HAKKIMIZDA" at bounding box center [267, 51] width 326 height 10
click at [340, 46] on nav "KAMPANYALAR ÜRÜNLER İLETİŞİM HAKKIMIZDA" at bounding box center [267, 51] width 326 height 10
click at [201, 46] on nav "KAMPANYALAR ÜRÜNLER İLETİŞİM HAKKIMIZDA" at bounding box center [267, 51] width 326 height 10
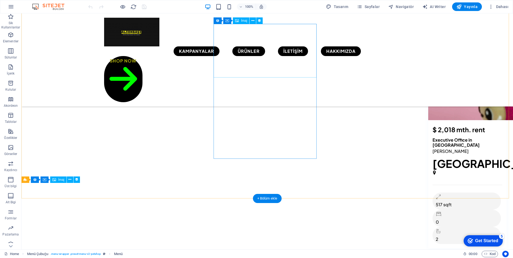
scroll to position [483, 0]
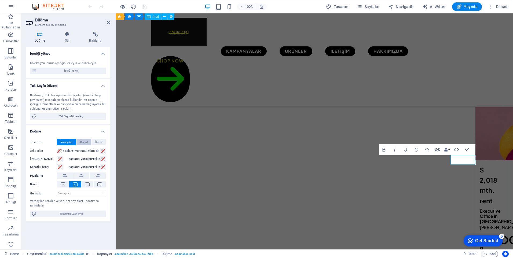
click at [86, 143] on span "Birincil" at bounding box center [84, 142] width 8 height 6
click at [61, 152] on span at bounding box center [59, 151] width 4 height 4
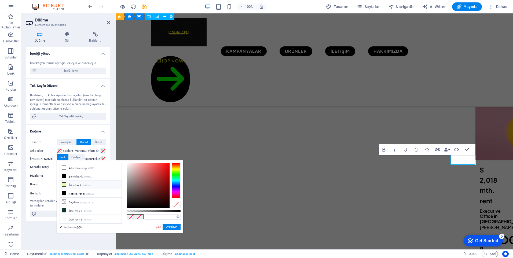
click at [65, 185] on icon at bounding box center [64, 185] width 4 height 4
type input "#deffa8"
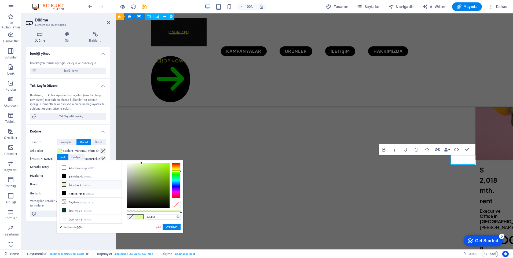
click at [65, 124] on ul "İçeriği yönet Koleksiyonunuzun içeriğini ekleyin ve düzenleyin. İçeriği yönet T…" at bounding box center [68, 134] width 84 height 174
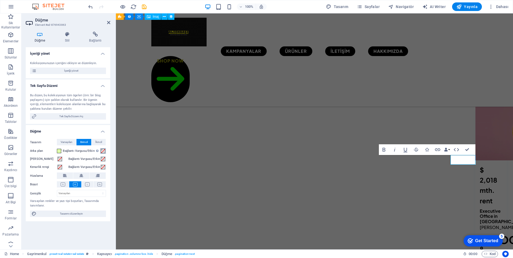
click at [105, 150] on span at bounding box center [103, 151] width 4 height 4
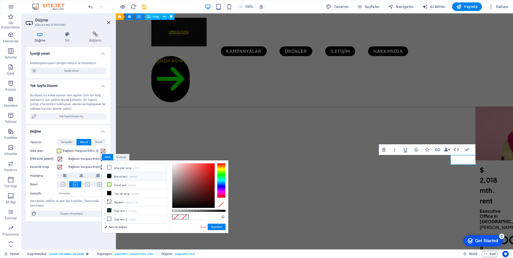
click at [111, 175] on icon at bounding box center [109, 176] width 4 height 4
type input "#000000"
click at [77, 133] on h4 "Düğme" at bounding box center [68, 130] width 84 height 10
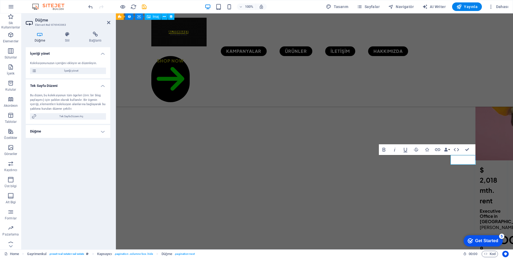
click at [102, 131] on h4 "Düğme" at bounding box center [68, 131] width 84 height 13
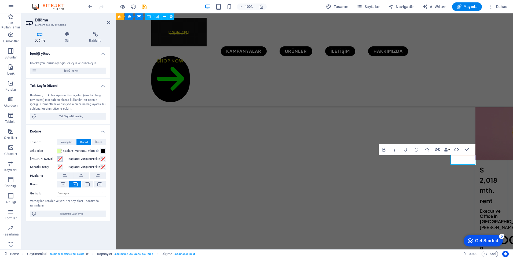
click at [60, 161] on span at bounding box center [60, 159] width 4 height 4
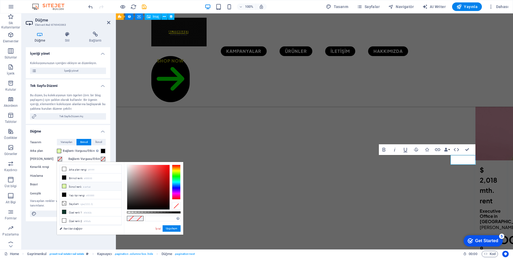
click at [66, 185] on li "İkincil renk #deffa8" at bounding box center [91, 186] width 62 height 9
type input "#deffa8"
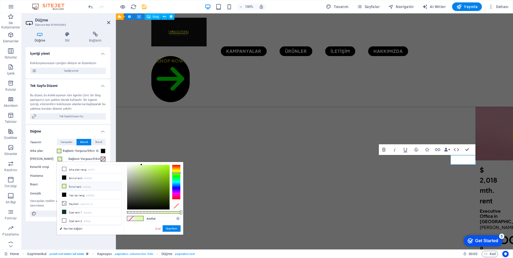
click at [105, 159] on button "Bağlantı Vurgusu/Etkin" at bounding box center [103, 159] width 6 height 6
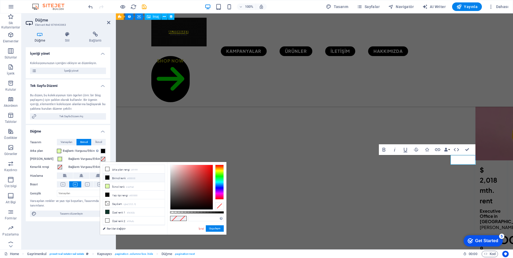
click at [108, 178] on icon at bounding box center [107, 178] width 4 height 4
type input "#000000"
click at [61, 167] on span at bounding box center [60, 167] width 4 height 4
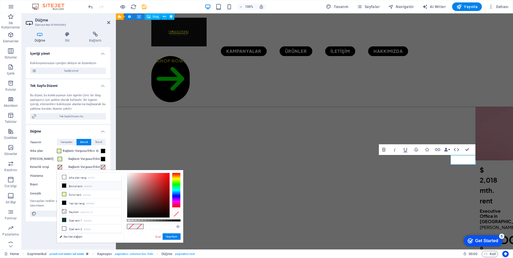
drag, startPoint x: 65, startPoint y: 194, endPoint x: 72, endPoint y: 189, distance: 8.8
click at [65, 194] on icon at bounding box center [64, 194] width 4 height 4
type input "#deffa8"
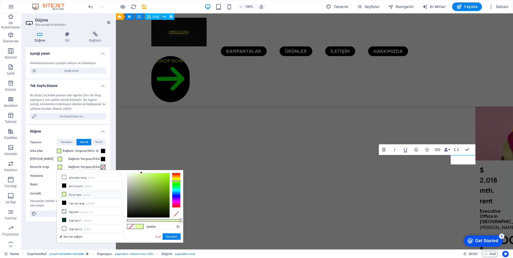
click at [105, 166] on span at bounding box center [103, 167] width 4 height 4
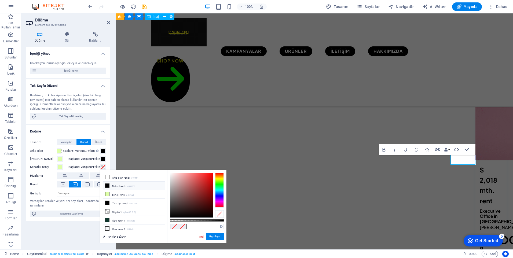
click at [108, 186] on icon at bounding box center [107, 186] width 4 height 4
type input "#000000"
click at [68, 225] on div "İçeriği yönet Koleksiyonunuzun içeriğini ekleyin ve düzenleyin. İçeriği yönet T…" at bounding box center [68, 146] width 84 height 198
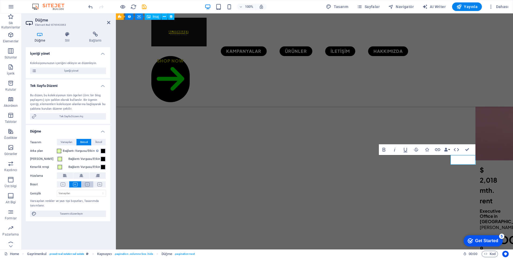
click at [85, 184] on button at bounding box center [88, 184] width 12 height 6
click at [74, 187] on button at bounding box center [75, 184] width 12 height 6
click at [471, 8] on span "Yayınla" at bounding box center [466, 6] width 21 height 5
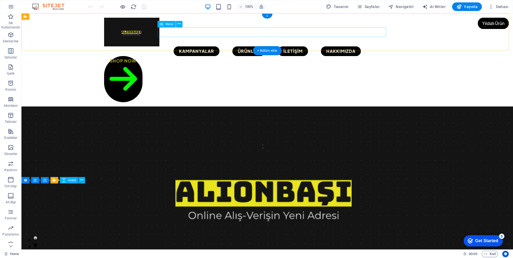
click at [248, 46] on nav "KAMPANYALAR ÜRÜNLER İLETİŞİM HAKKIMIZDA" at bounding box center [267, 51] width 326 height 10
click at [199, 46] on nav "KAMPANYALAR ÜRÜNLER İLETİŞİM HAKKIMIZDA" at bounding box center [267, 51] width 326 height 10
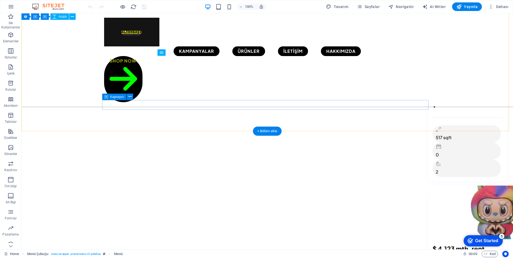
scroll to position [483, 0]
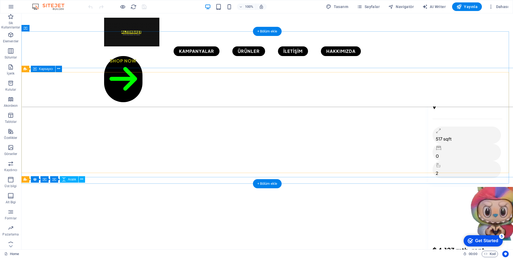
scroll to position [563, 0]
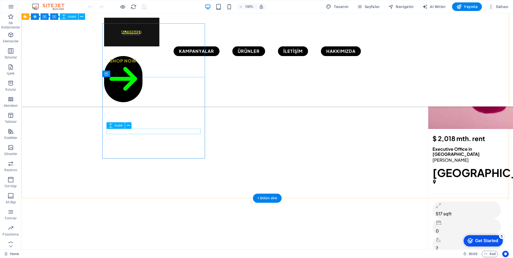
scroll to position [509, 0]
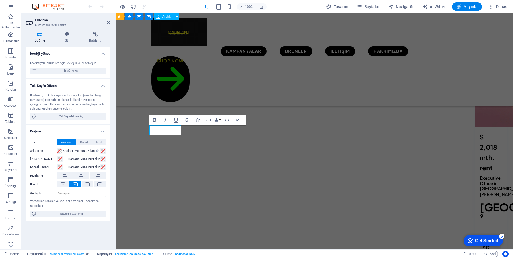
click at [39, 37] on h4 "Düğme" at bounding box center [41, 37] width 30 height 11
click at [59, 213] on span "Tasarımı düzenleyin" at bounding box center [71, 213] width 66 height 6
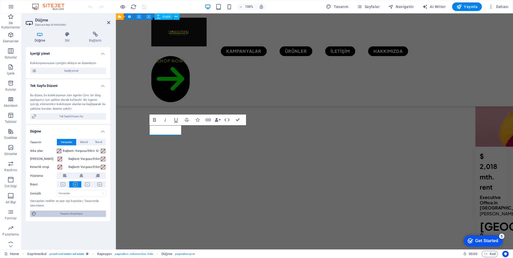
select select "px"
select select "500"
select select "px"
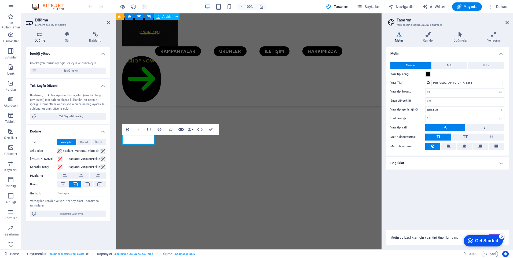
scroll to position [514, 0]
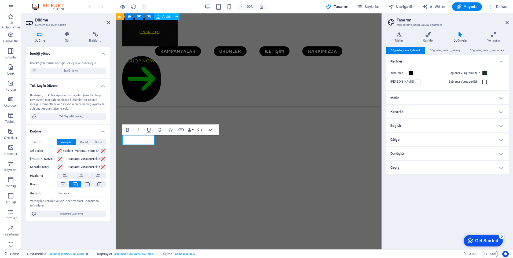
click at [501, 169] on h4 "Geçiş" at bounding box center [447, 167] width 123 height 13
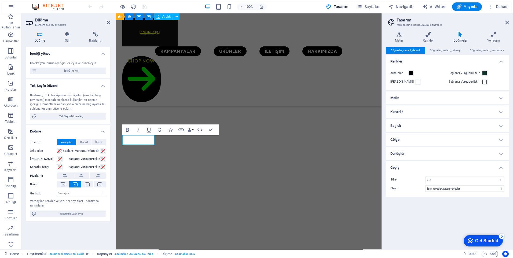
click at [501, 154] on h4 "Dönüştür" at bounding box center [447, 153] width 123 height 13
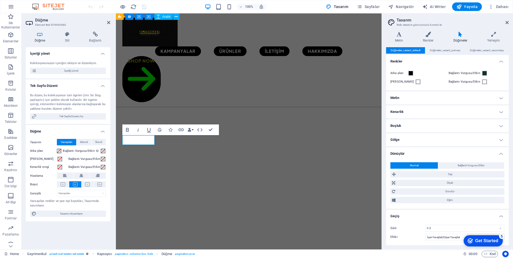
click at [500, 140] on h4 "Gölge" at bounding box center [447, 139] width 123 height 13
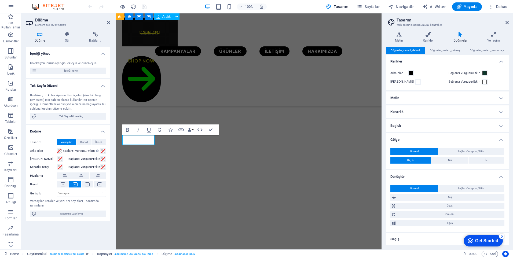
click at [498, 126] on h4 "Boşluk" at bounding box center [447, 125] width 123 height 13
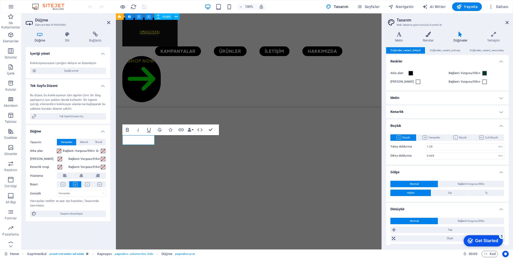
click at [500, 113] on h4 "Kenarlık" at bounding box center [447, 111] width 123 height 13
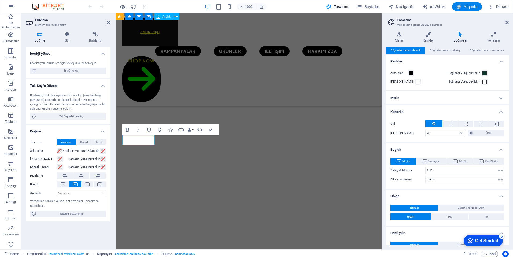
click at [499, 101] on h4 "Metin" at bounding box center [447, 97] width 123 height 13
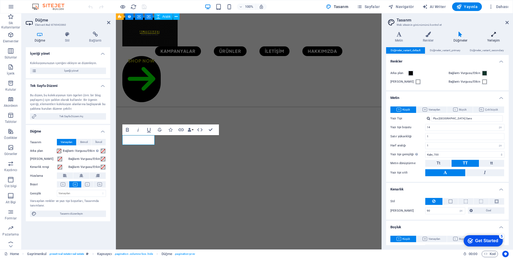
click at [489, 36] on icon at bounding box center [493, 34] width 30 height 5
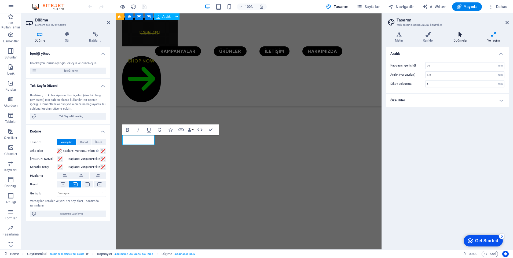
click at [459, 37] on icon at bounding box center [460, 34] width 32 height 5
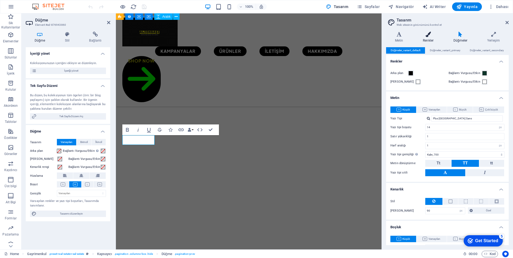
click at [428, 38] on h4 "Renkler" at bounding box center [429, 37] width 31 height 11
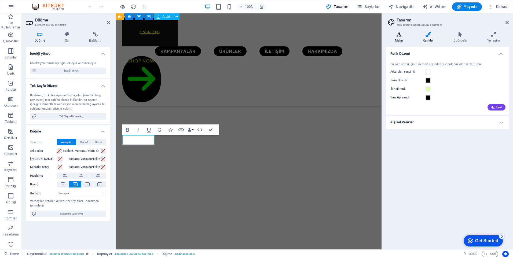
click at [399, 40] on h4 "Metin" at bounding box center [400, 37] width 28 height 11
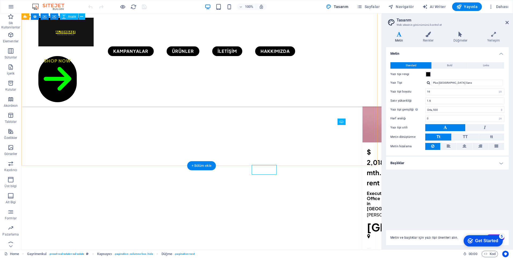
scroll to position [509, 0]
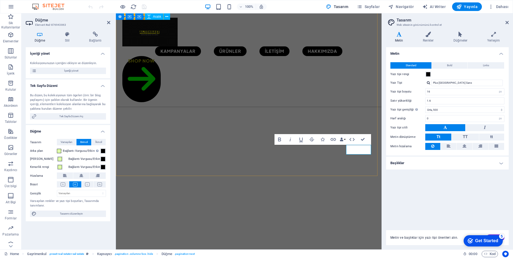
scroll to position [505, 0]
click at [98, 143] on span "İkincil" at bounding box center [98, 142] width 7 height 6
click at [465, 9] on button "Yayınla" at bounding box center [467, 6] width 30 height 9
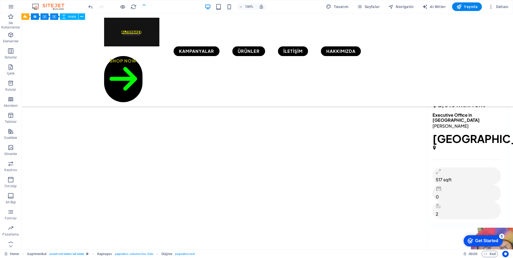
scroll to position [500, 0]
